Goal: Information Seeking & Learning: Learn about a topic

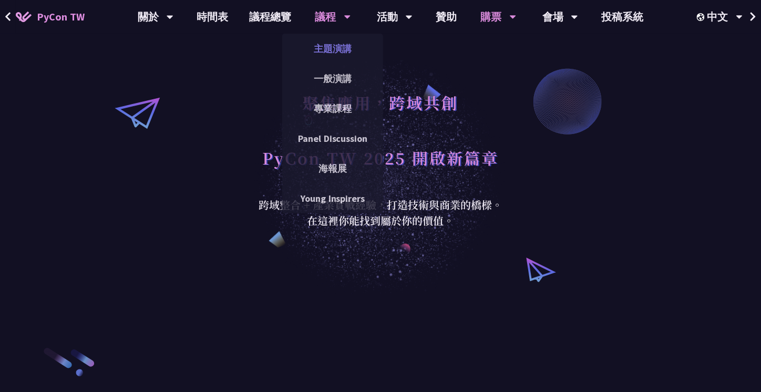
click at [326, 44] on link "主題演講" at bounding box center [332, 48] width 101 height 25
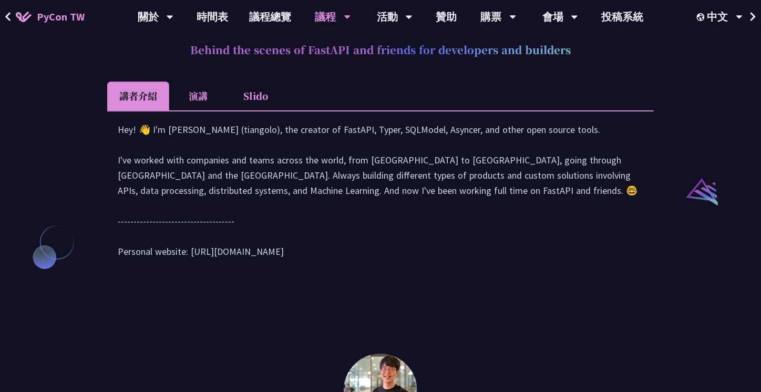
scroll to position [1031, 0]
click at [190, 110] on li "演講" at bounding box center [198, 95] width 58 height 29
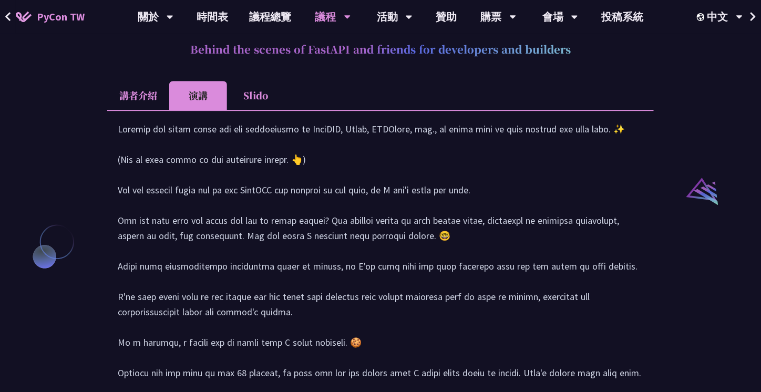
click at [140, 110] on li "講者介紹" at bounding box center [138, 95] width 62 height 29
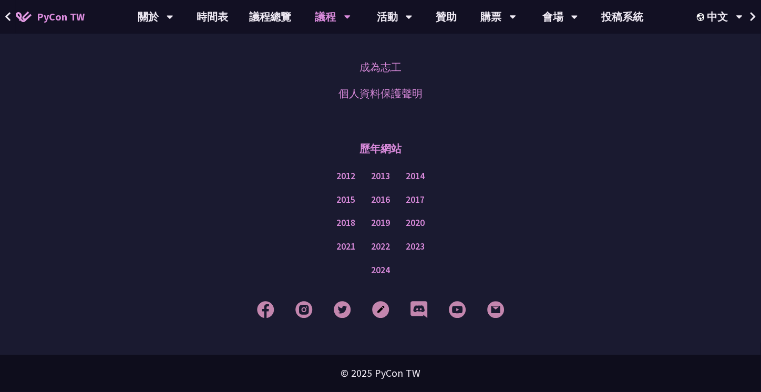
scroll to position [1899, 0]
click at [380, 65] on link "成為志工" at bounding box center [380, 67] width 42 height 16
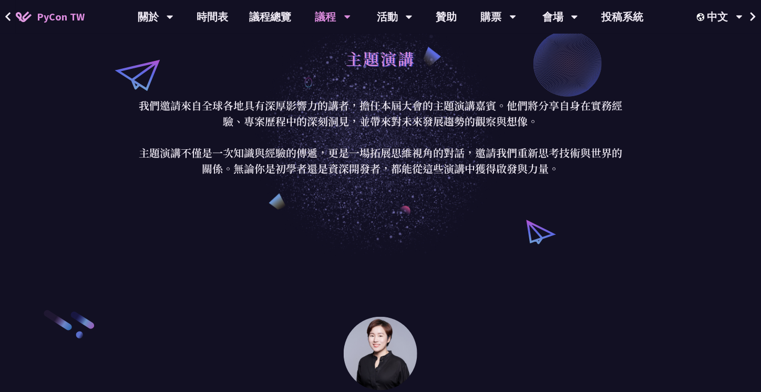
scroll to position [0, 0]
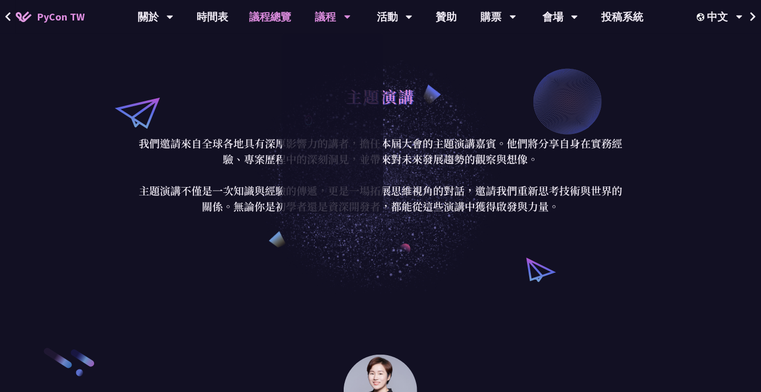
click at [262, 15] on link "議程總覽" at bounding box center [270, 17] width 63 height 34
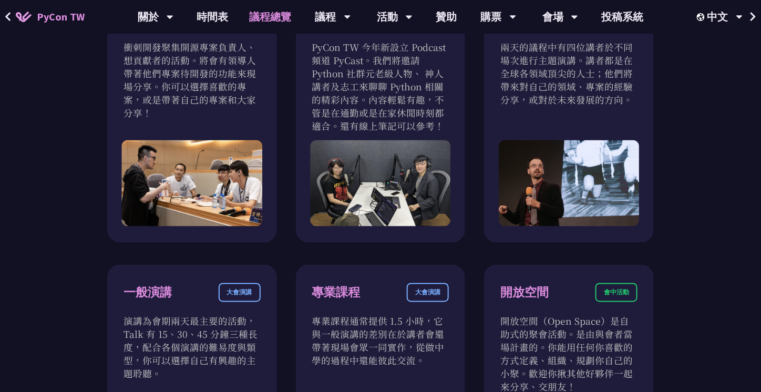
scroll to position [379, 0]
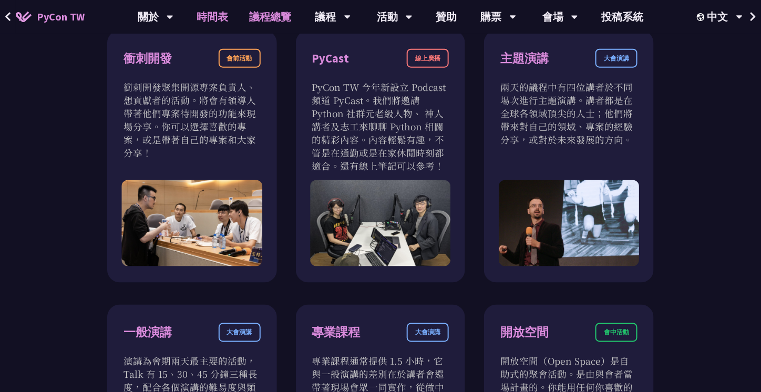
click at [209, 12] on link "時間表" at bounding box center [213, 17] width 53 height 34
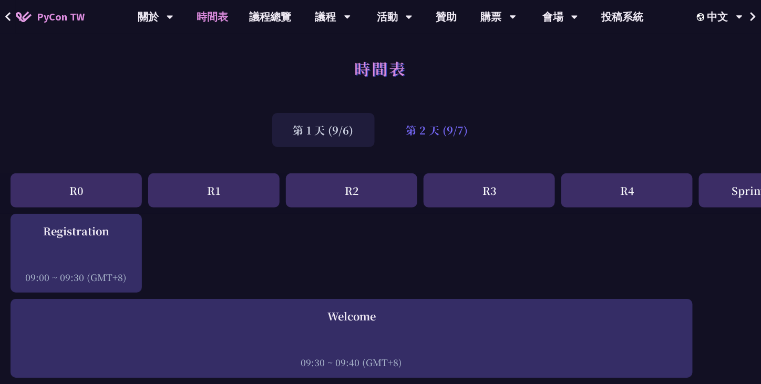
click at [455, 126] on div "第 2 天 (9/7)" at bounding box center [437, 130] width 104 height 34
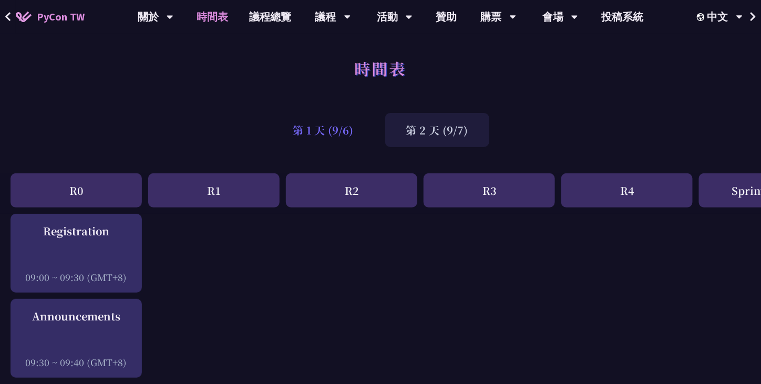
drag, startPoint x: 199, startPoint y: 193, endPoint x: 331, endPoint y: 131, distance: 145.7
click at [331, 131] on div "第 1 天 (9/6)" at bounding box center [323, 130] width 102 height 34
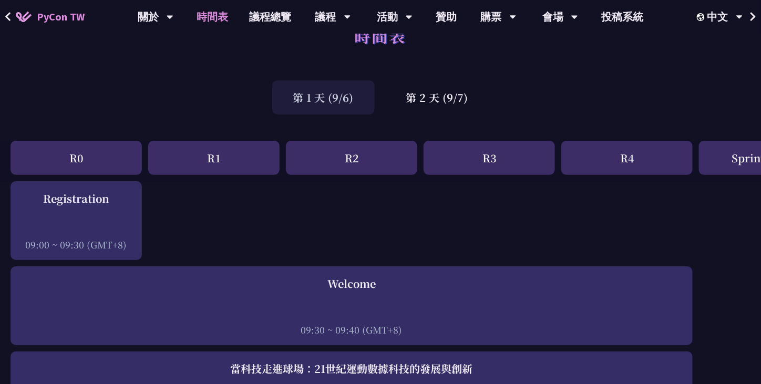
scroll to position [30, 0]
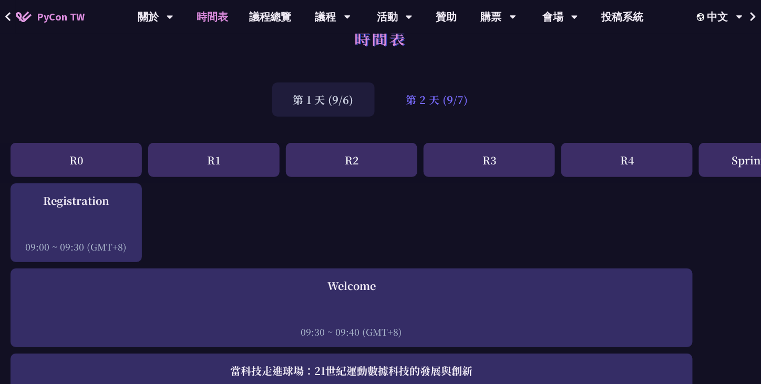
click at [434, 89] on div "第 2 天 (9/7)" at bounding box center [437, 99] width 104 height 34
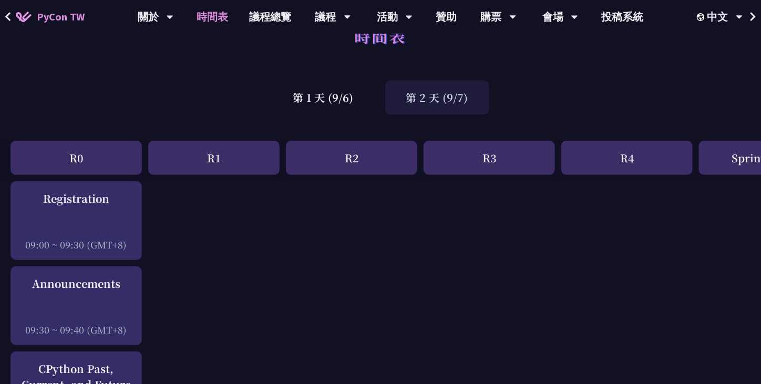
scroll to position [0, 0]
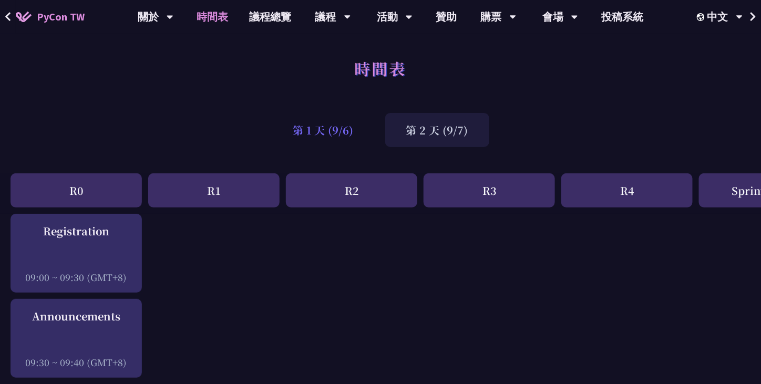
click at [338, 119] on div "第 1 天 (9/6)" at bounding box center [323, 130] width 102 height 34
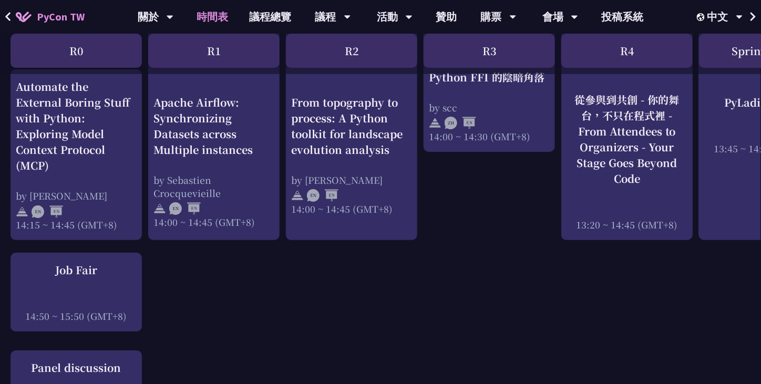
scroll to position [1152, 0]
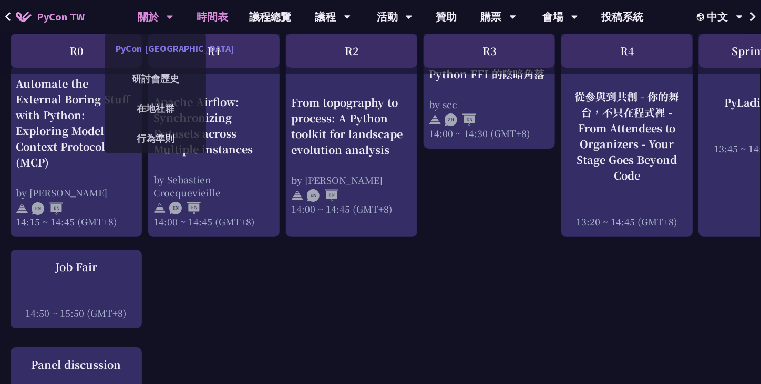
click at [166, 54] on link "PyCon [GEOGRAPHIC_DATA]" at bounding box center [155, 48] width 101 height 25
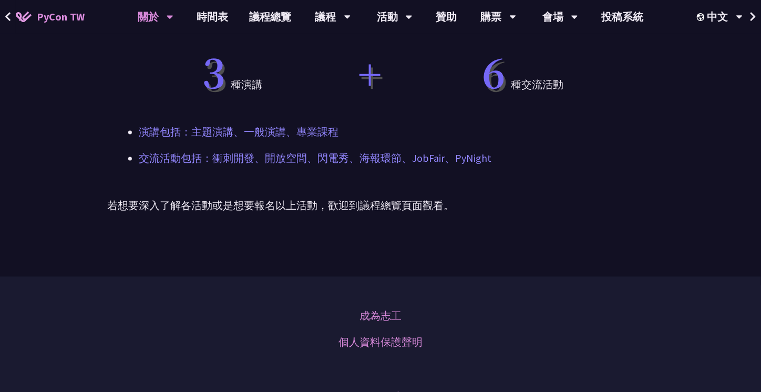
scroll to position [643, 0]
